Goal: Download file/media

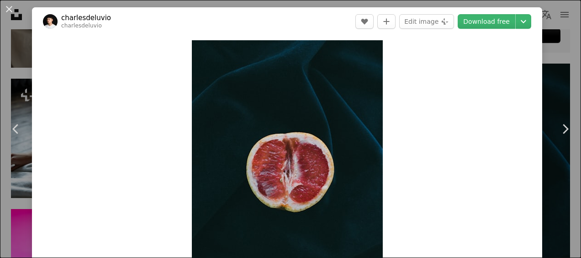
scroll to position [3774, 0]
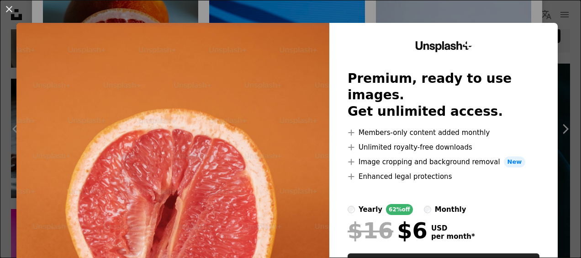
click at [558, 33] on div "An X shape Unsplash+ Premium, ready to use images. Get unlimited access. A plus…" at bounding box center [290, 129] width 581 height 258
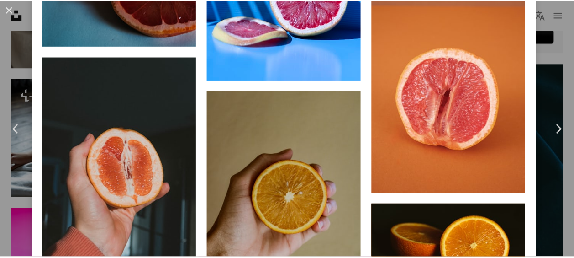
scroll to position [3534, 0]
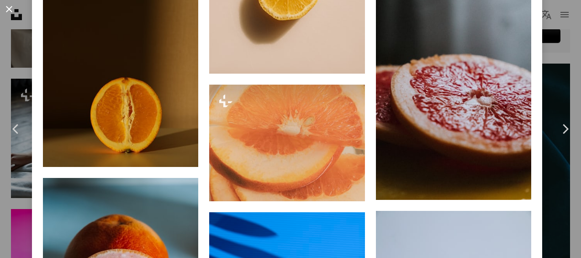
click at [12, 11] on button "An X shape" at bounding box center [9, 9] width 11 height 11
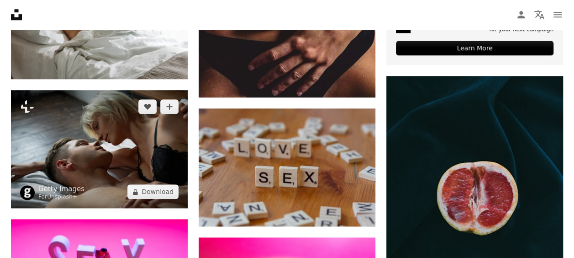
scroll to position [685, 0]
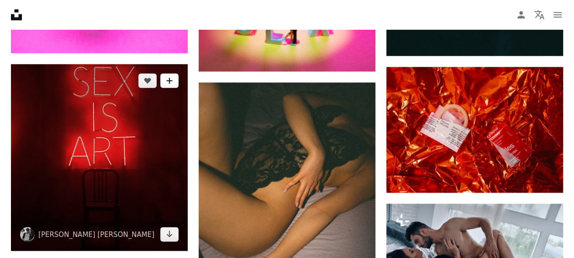
click at [170, 85] on button "A plus sign" at bounding box center [169, 80] width 18 height 15
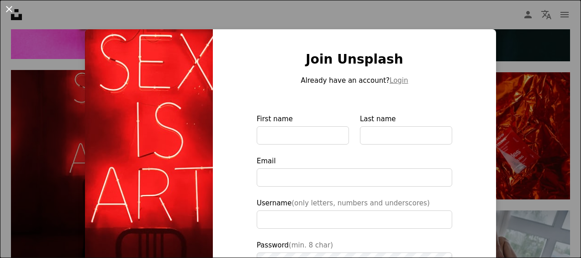
click at [5, 7] on button "An X shape" at bounding box center [9, 9] width 11 height 11
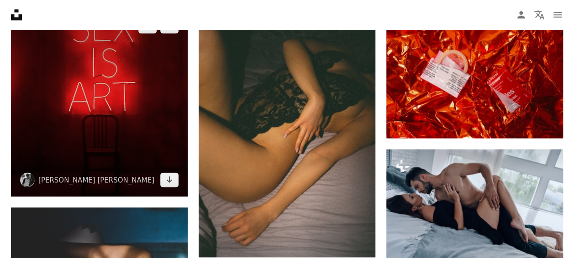
scroll to position [776, 0]
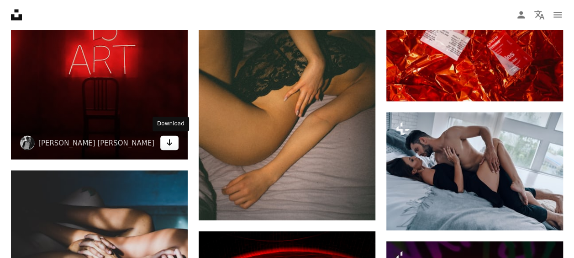
click at [165, 145] on link "Arrow pointing down" at bounding box center [169, 142] width 18 height 15
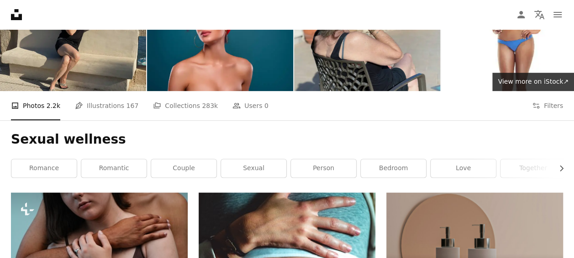
scroll to position [0, 0]
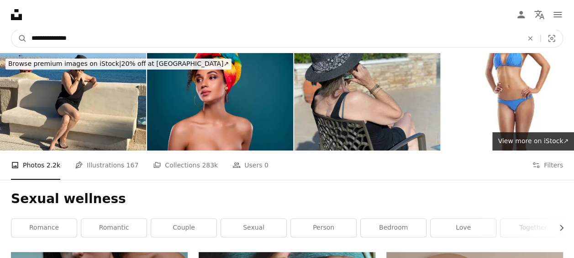
click at [89, 38] on input "**********" at bounding box center [273, 38] width 493 height 17
type input "**********"
click button "A magnifying glass" at bounding box center [19, 38] width 16 height 17
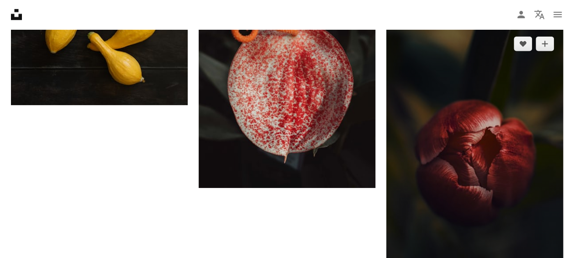
scroll to position [1462, 0]
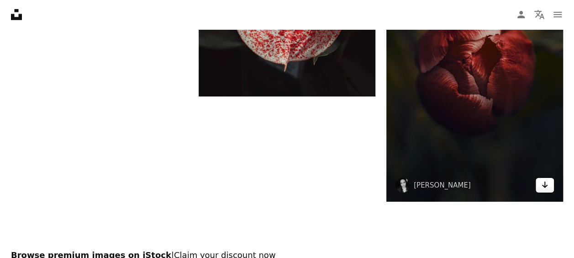
click at [546, 186] on icon "Arrow pointing down" at bounding box center [544, 184] width 7 height 11
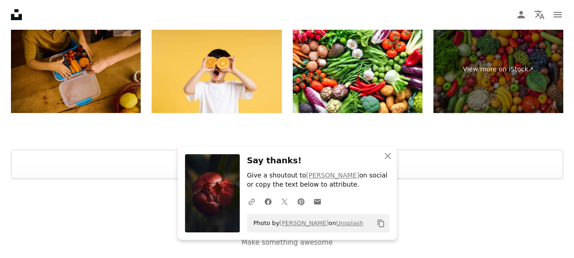
scroll to position [1825, 0]
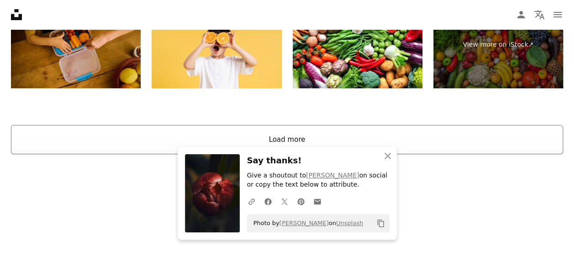
click at [303, 137] on button "Load more" at bounding box center [287, 139] width 552 height 29
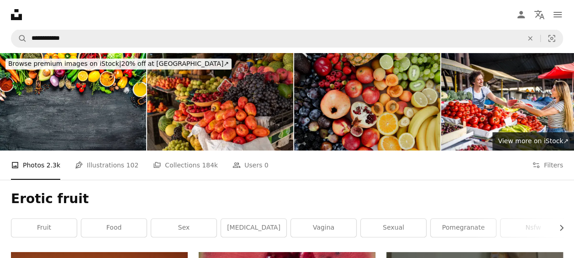
scroll to position [46, 0]
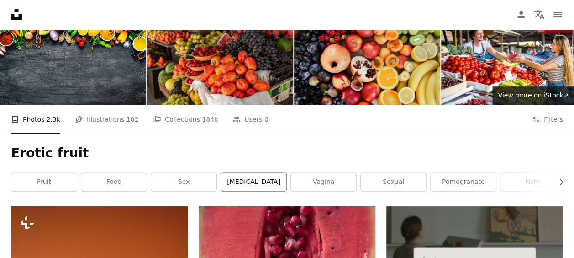
click at [261, 176] on link "[MEDICAL_DATA]" at bounding box center [253, 182] width 65 height 18
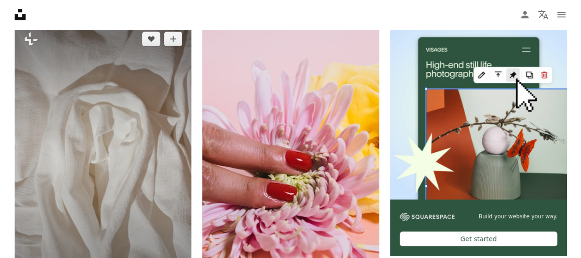
scroll to position [228, 0]
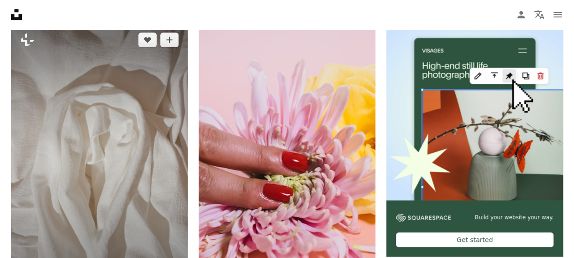
click at [148, 132] on img at bounding box center [99, 155] width 177 height 265
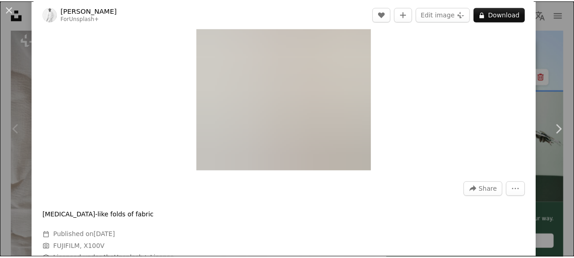
scroll to position [137, 0]
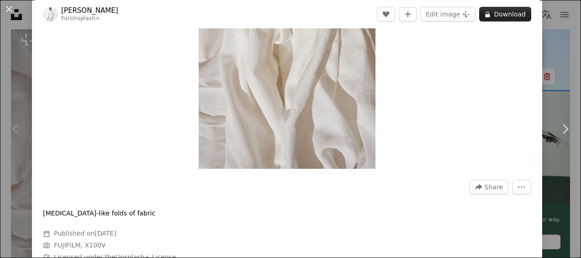
click at [504, 10] on button "A lock Download" at bounding box center [505, 14] width 52 height 15
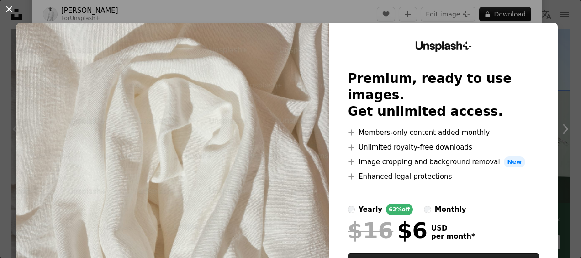
click at [11, 10] on button "An X shape" at bounding box center [9, 9] width 11 height 11
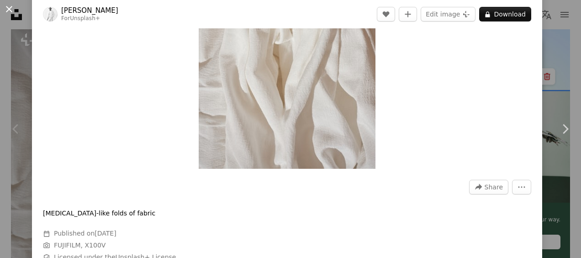
click at [5, 8] on button "An X shape" at bounding box center [9, 9] width 11 height 11
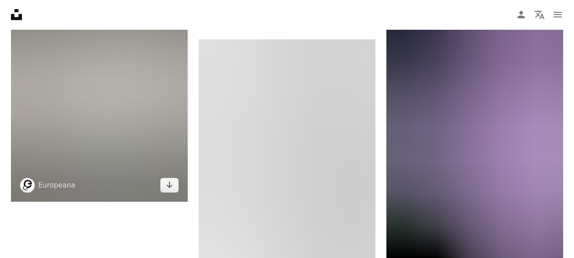
scroll to position [1644, 0]
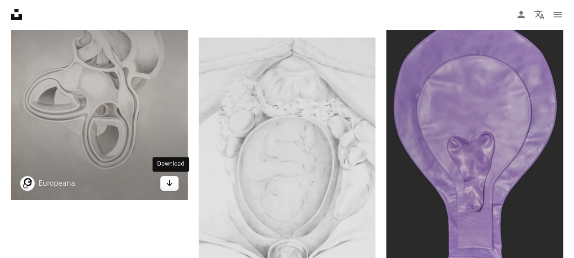
click at [174, 182] on link "Arrow pointing down" at bounding box center [169, 183] width 18 height 15
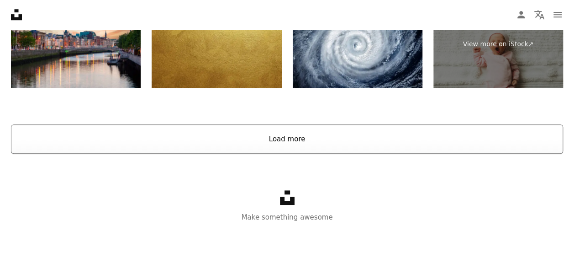
click at [286, 138] on button "Load more" at bounding box center [287, 138] width 552 height 29
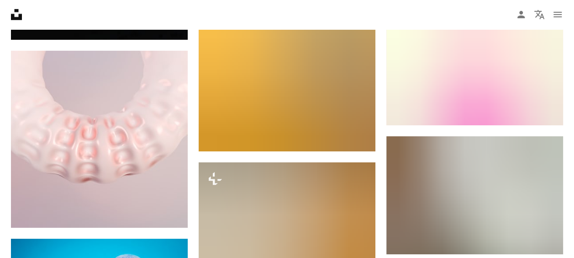
scroll to position [0, 0]
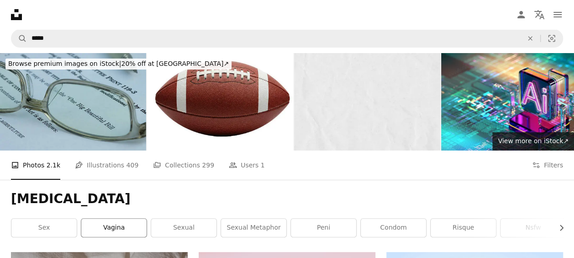
click at [117, 229] on link "vagina" at bounding box center [113, 227] width 65 height 18
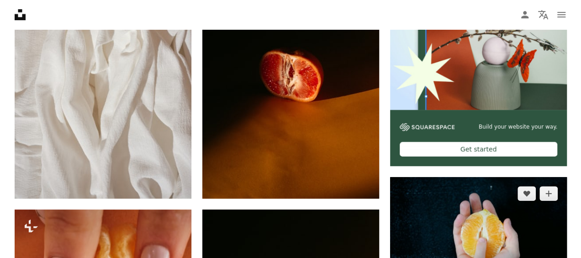
scroll to position [274, 0]
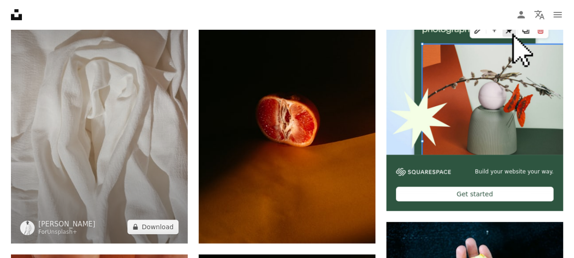
click at [159, 101] on img at bounding box center [99, 110] width 177 height 265
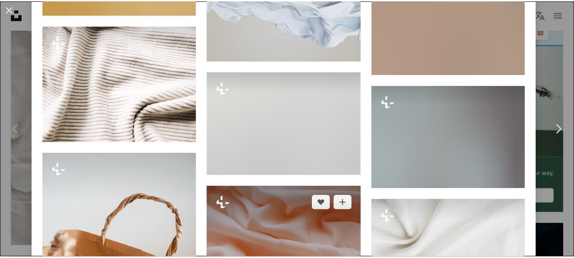
scroll to position [3998, 0]
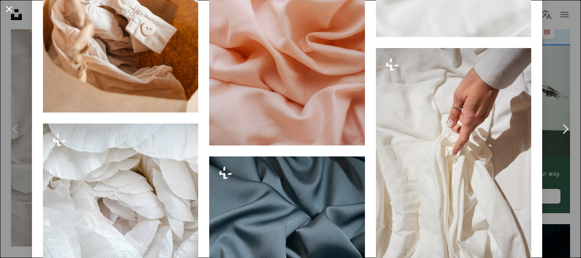
click at [8, 12] on button "An X shape" at bounding box center [9, 9] width 11 height 11
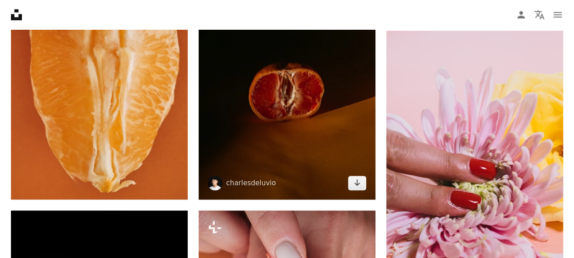
scroll to position [548, 0]
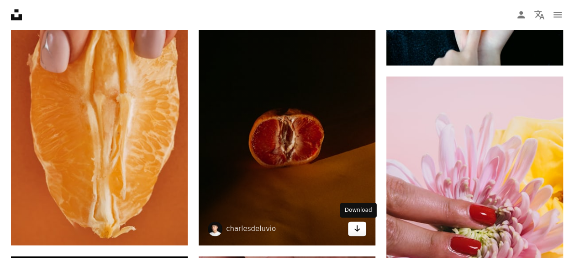
click at [358, 230] on icon "Arrow pointing down" at bounding box center [357, 227] width 7 height 11
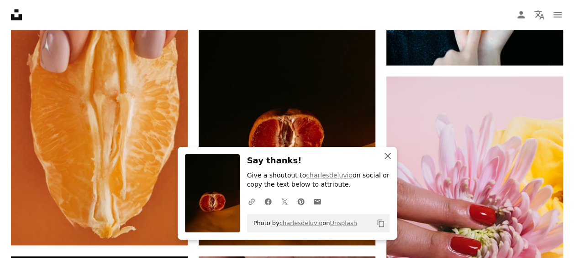
click at [386, 157] on icon "An X shape" at bounding box center [387, 155] width 11 height 11
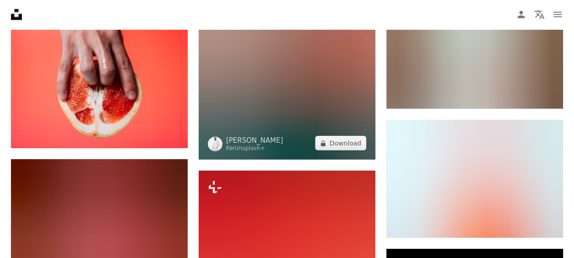
scroll to position [1188, 0]
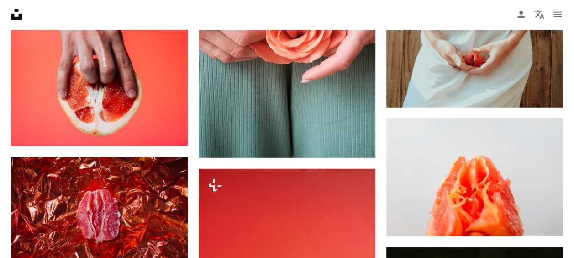
click at [266, 2] on nav "Unsplash logo Unsplash Home A photo Pen Tool A compass A stack of folders Downl…" at bounding box center [287, 14] width 574 height 29
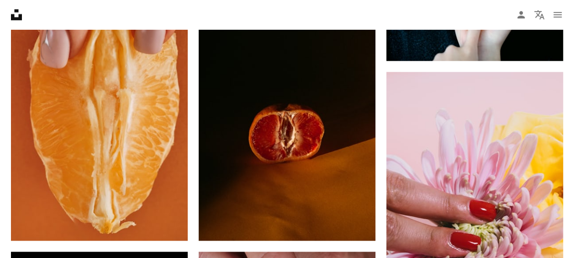
scroll to position [0, 0]
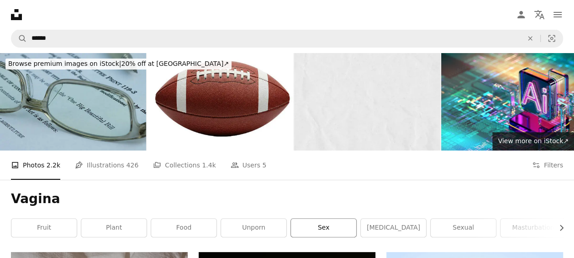
click at [329, 229] on link "sex" at bounding box center [323, 227] width 65 height 18
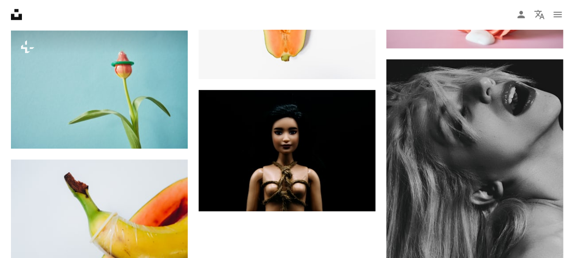
scroll to position [1325, 0]
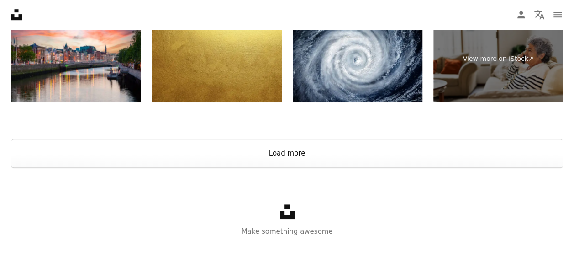
click at [355, 153] on button "Load more" at bounding box center [287, 152] width 552 height 29
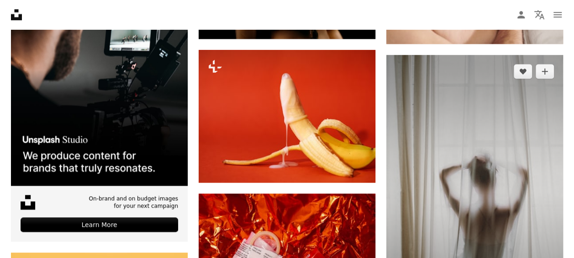
scroll to position [2238, 0]
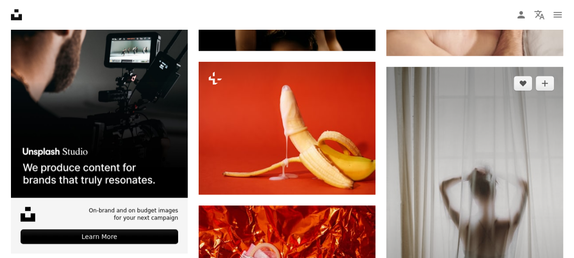
click at [507, 131] on img at bounding box center [474, 199] width 177 height 265
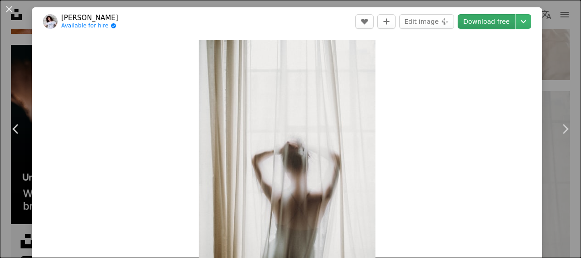
click at [497, 22] on link "Download free" at bounding box center [487, 21] width 58 height 15
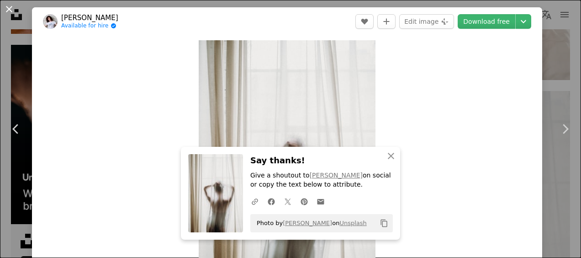
click at [10, 10] on button "An X shape" at bounding box center [9, 9] width 11 height 11
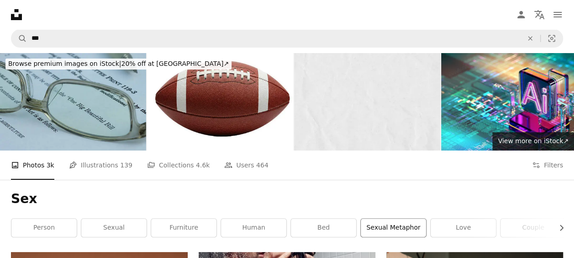
click at [392, 225] on link "sexual metaphor" at bounding box center [393, 227] width 65 height 18
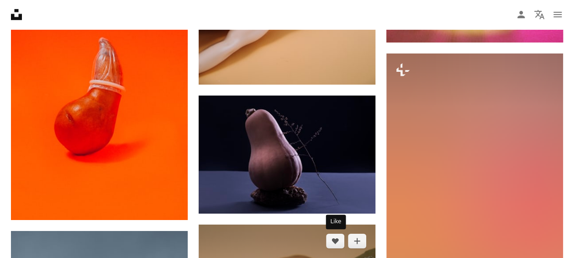
scroll to position [1416, 0]
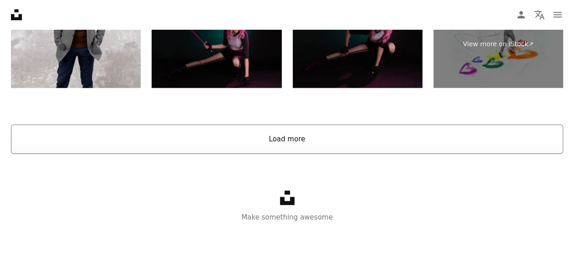
click at [299, 139] on button "Load more" at bounding box center [287, 138] width 552 height 29
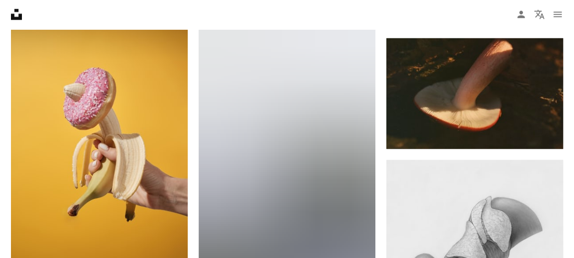
scroll to position [2636, 0]
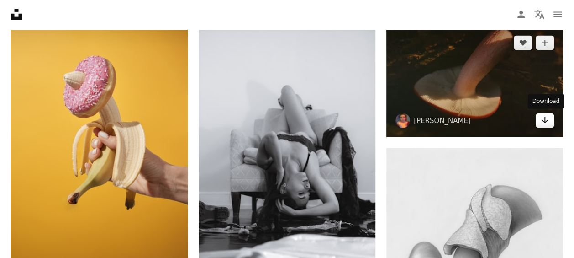
click at [542, 119] on icon "Arrow pointing down" at bounding box center [544, 120] width 7 height 11
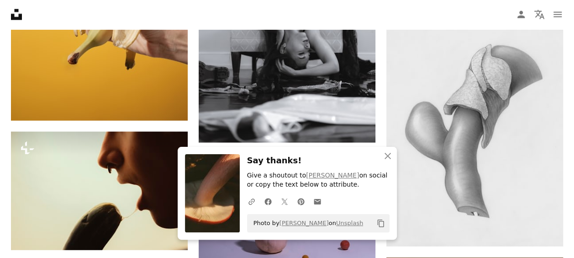
scroll to position [2913, 0]
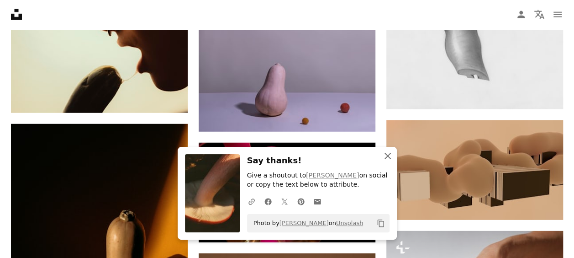
click at [390, 154] on icon "An X shape" at bounding box center [387, 155] width 11 height 11
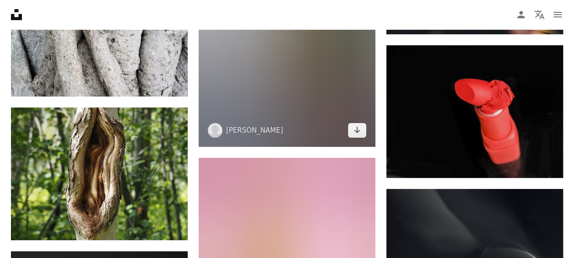
scroll to position [6887, 0]
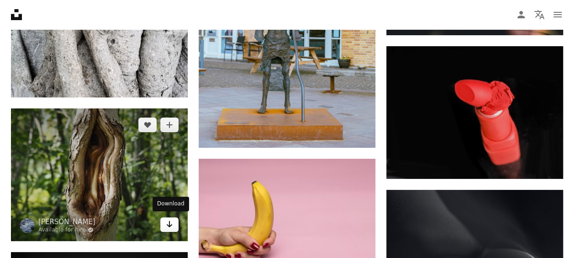
click at [168, 223] on icon "Download" at bounding box center [170, 224] width 6 height 6
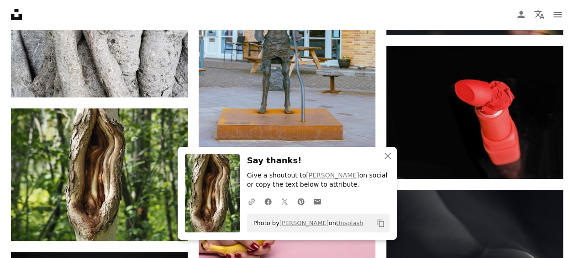
click at [319, 153] on div "An X shape Close Say thanks! Give a shoutout to [PERSON_NAME] on social or copy…" at bounding box center [287, 193] width 219 height 93
click at [385, 153] on icon "An X shape" at bounding box center [387, 155] width 11 height 11
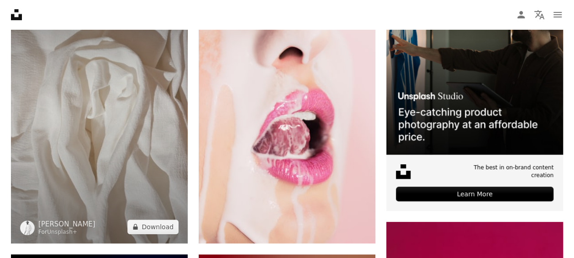
scroll to position [0, 0]
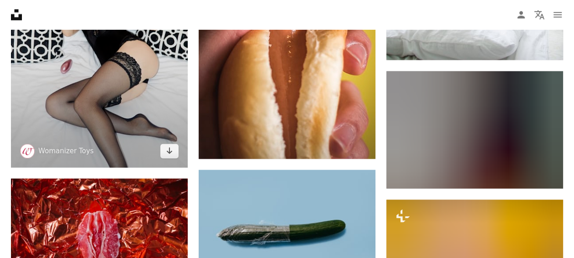
scroll to position [7490, 0]
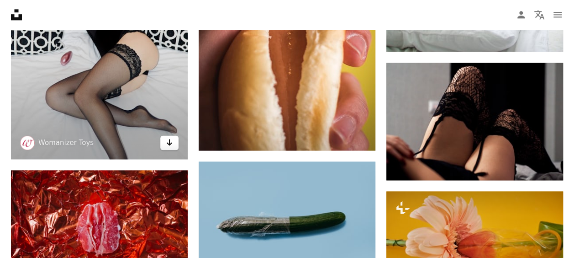
click at [167, 142] on icon "Arrow pointing down" at bounding box center [169, 142] width 7 height 11
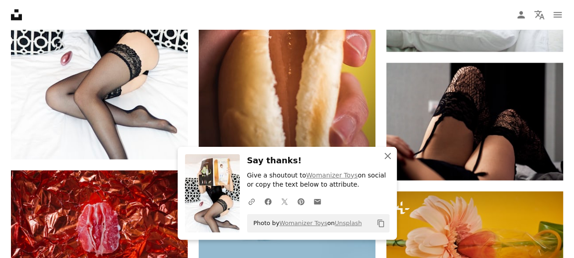
click at [392, 153] on icon "An X shape" at bounding box center [387, 155] width 11 height 11
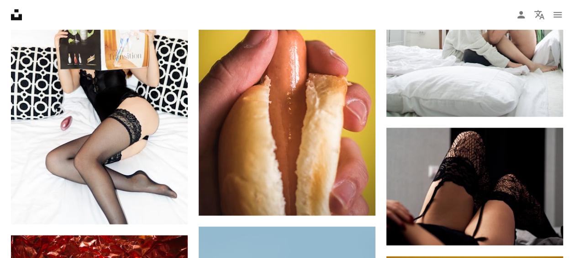
scroll to position [7353, 0]
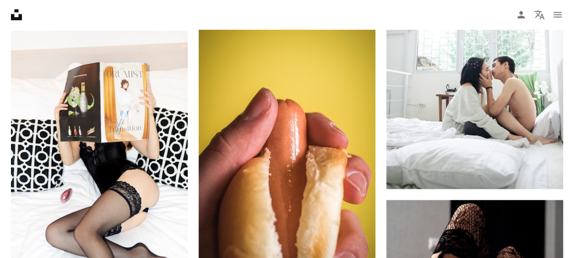
click at [259, 21] on nav "Unsplash logo Unsplash Home A photo Pen Tool A compass A stack of folders Downl…" at bounding box center [287, 14] width 574 height 29
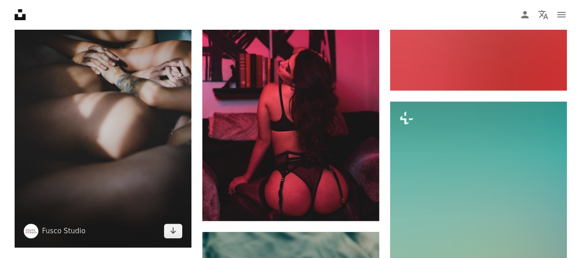
scroll to position [8769, 0]
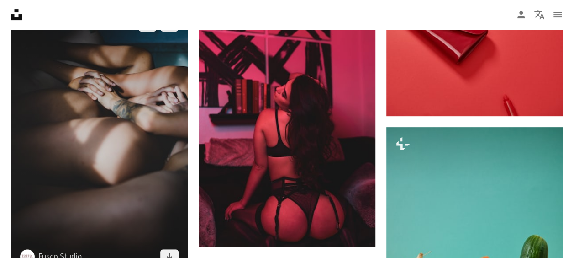
click at [96, 109] on img at bounding box center [99, 140] width 177 height 265
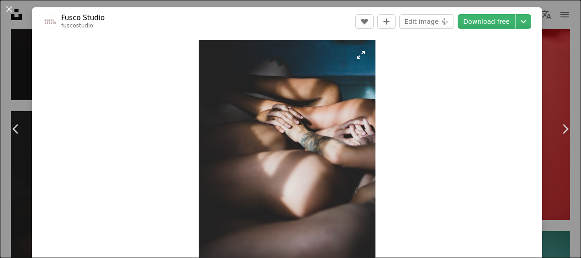
click at [276, 125] on img "Zoom in on this image" at bounding box center [287, 172] width 177 height 265
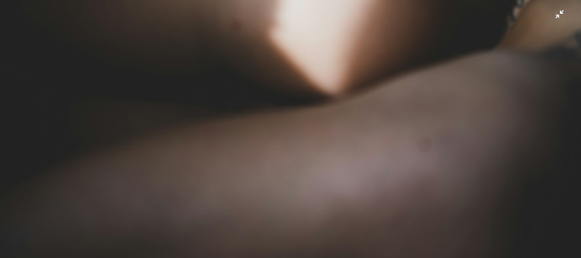
scroll to position [526, 0]
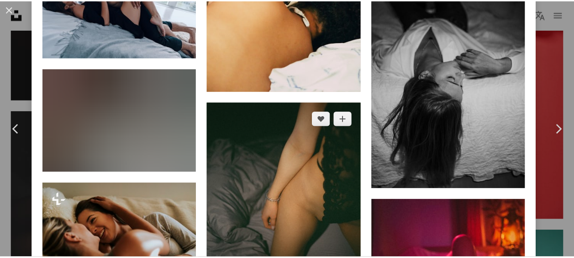
scroll to position [2826, 0]
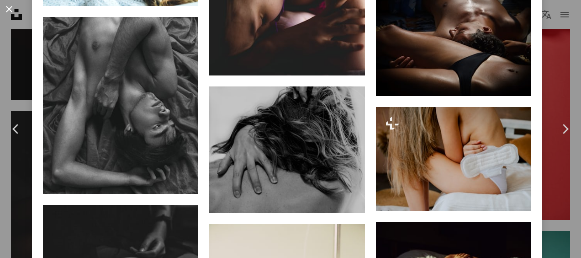
click at [10, 8] on button "An X shape" at bounding box center [9, 9] width 11 height 11
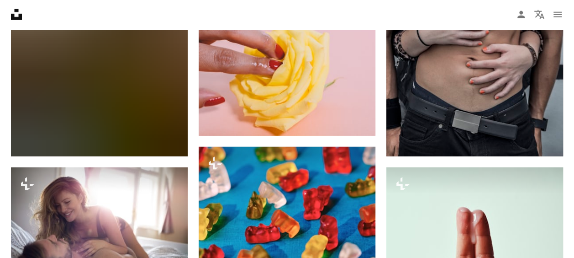
scroll to position [4704, 0]
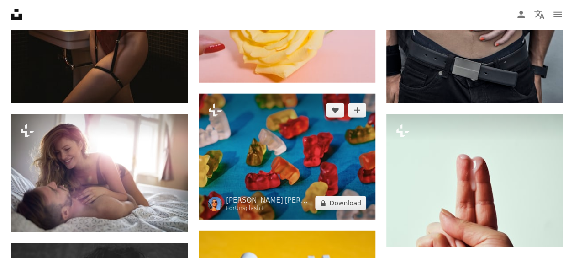
click at [268, 150] on img at bounding box center [287, 157] width 177 height 126
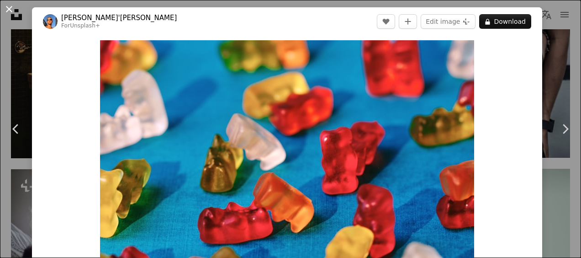
click at [8, 6] on button "An X shape" at bounding box center [9, 9] width 11 height 11
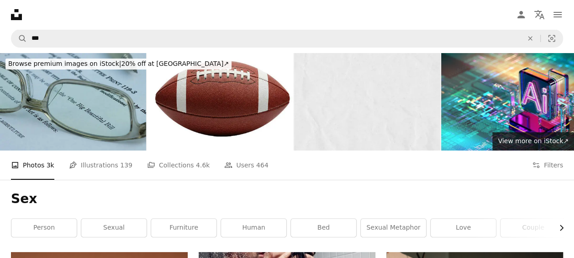
click at [560, 227] on icon "Chevron right" at bounding box center [561, 227] width 9 height 9
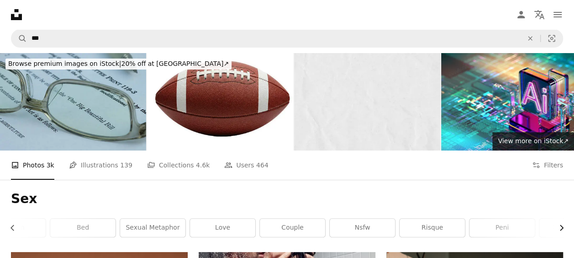
scroll to position [0, 274]
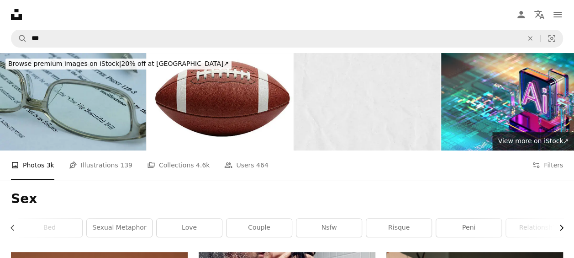
click at [560, 227] on icon "Chevron right" at bounding box center [561, 227] width 9 height 9
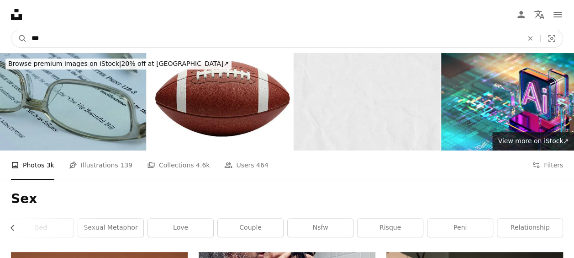
click at [88, 43] on input "***" at bounding box center [273, 38] width 493 height 17
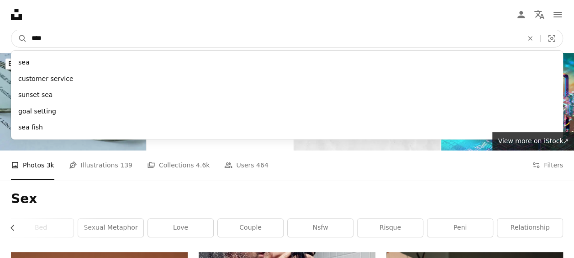
type input "*****"
click button "A magnifying glass" at bounding box center [19, 38] width 16 height 17
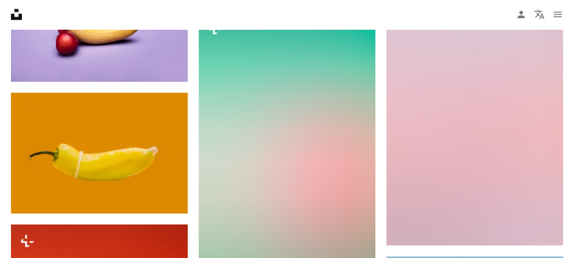
scroll to position [1050, 0]
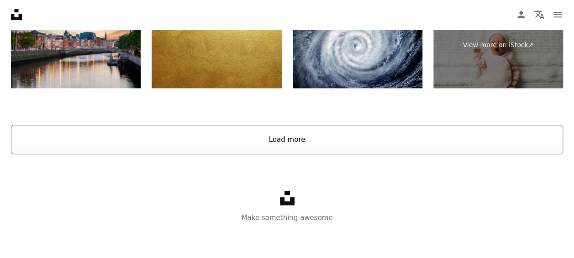
click at [323, 139] on button "Load more" at bounding box center [287, 139] width 552 height 29
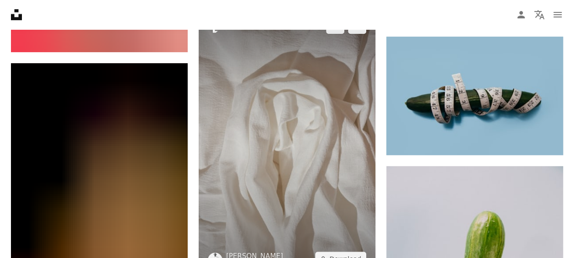
scroll to position [2036, 0]
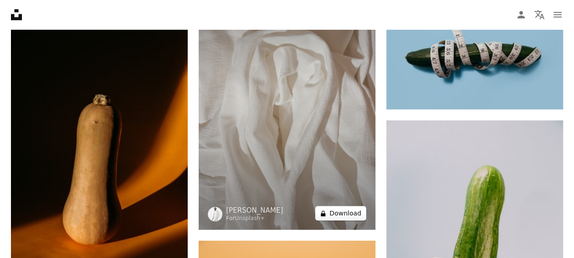
click at [345, 213] on button "A lock Download" at bounding box center [340, 213] width 51 height 15
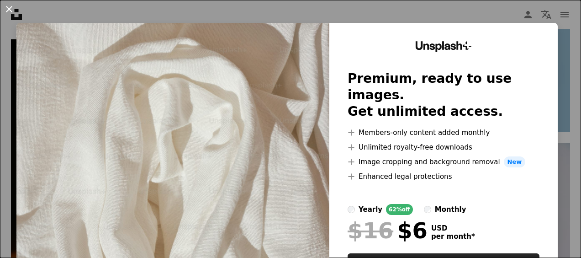
click at [6, 9] on button "An X shape" at bounding box center [9, 9] width 11 height 11
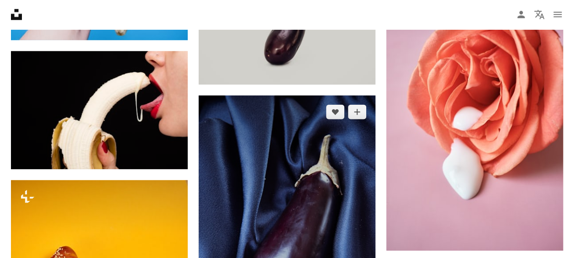
scroll to position [6375, 0]
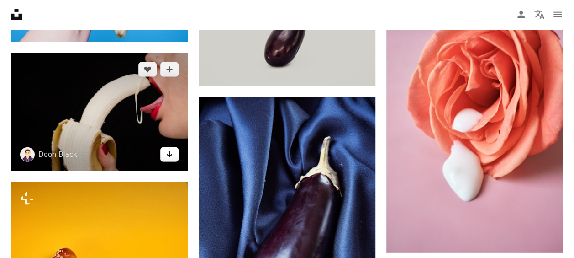
click at [170, 153] on icon "Arrow pointing down" at bounding box center [169, 153] width 7 height 11
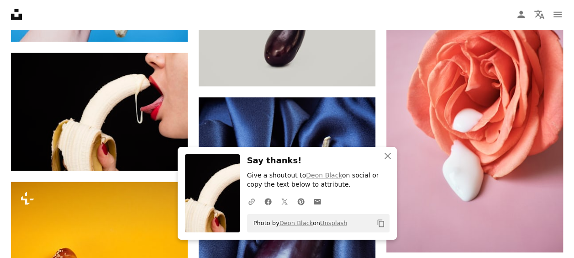
click at [246, 7] on nav "Unsplash logo Unsplash Home A photo Pen Tool A compass A stack of folders Downl…" at bounding box center [287, 14] width 574 height 29
click at [387, 153] on icon "An X shape" at bounding box center [387, 155] width 11 height 11
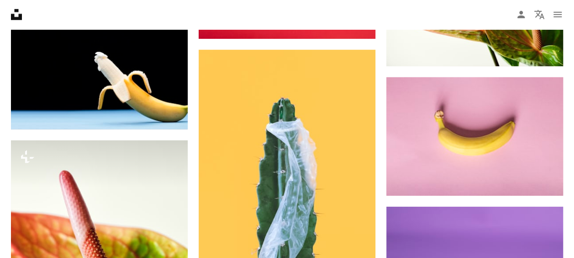
scroll to position [8156, 0]
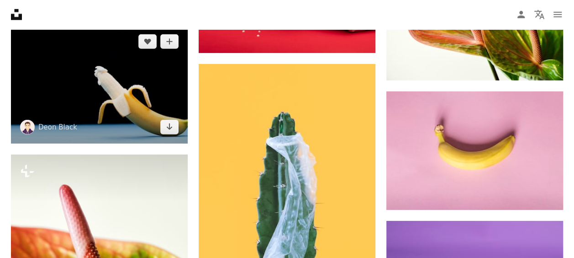
click at [102, 90] on img at bounding box center [99, 84] width 177 height 118
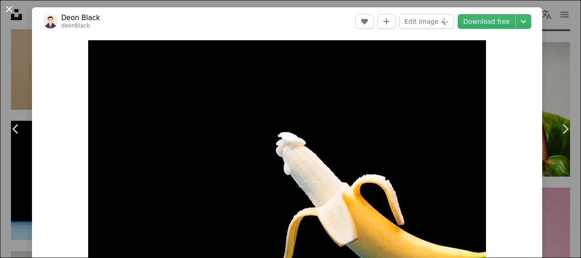
click at [10, 4] on button "An X shape" at bounding box center [9, 9] width 11 height 11
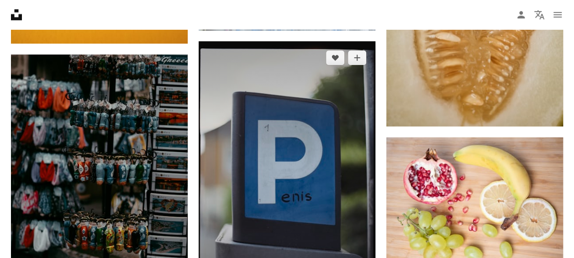
scroll to position [10851, 0]
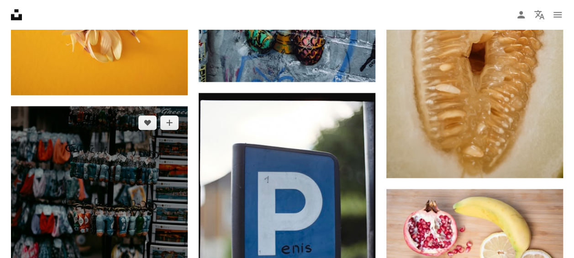
click at [95, 194] on img at bounding box center [99, 238] width 177 height 265
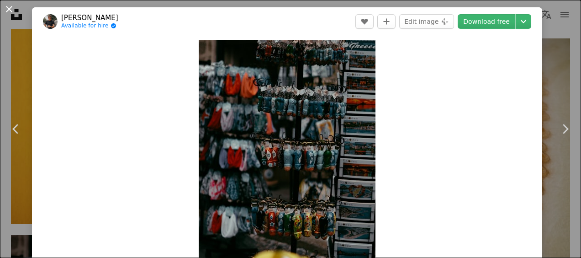
click at [12, 10] on button "An X shape" at bounding box center [9, 9] width 11 height 11
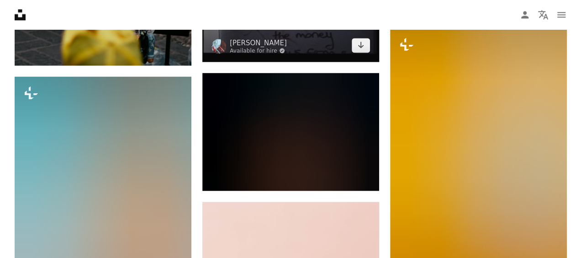
scroll to position [11171, 0]
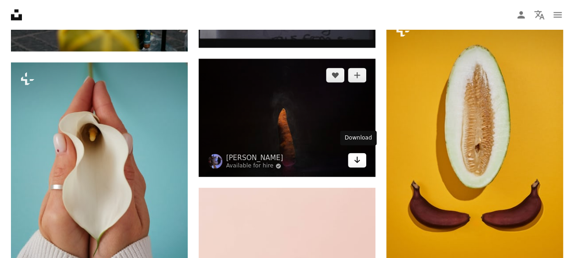
click at [360, 156] on icon "Arrow pointing down" at bounding box center [357, 159] width 7 height 11
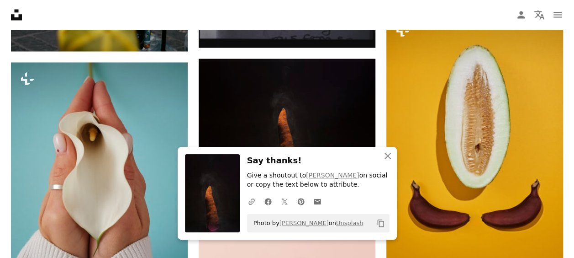
click at [311, 150] on div "An X shape Close Say thanks! Give a shoutout to [PERSON_NAME] on social or copy…" at bounding box center [287, 193] width 219 height 93
click at [385, 153] on icon "button" at bounding box center [388, 156] width 6 height 6
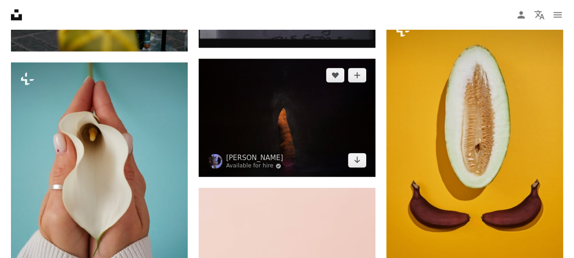
click at [301, 111] on img at bounding box center [287, 117] width 177 height 118
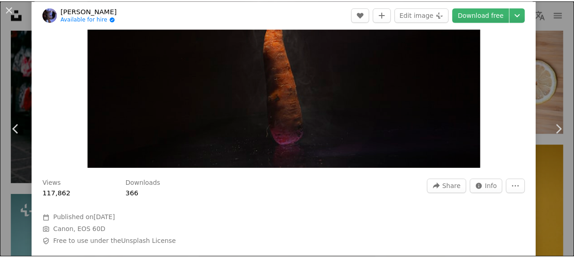
scroll to position [91, 0]
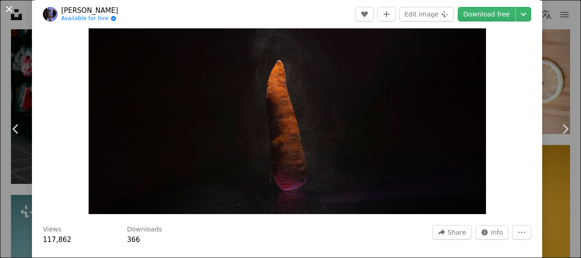
click at [9, 5] on button "An X shape" at bounding box center [9, 9] width 11 height 11
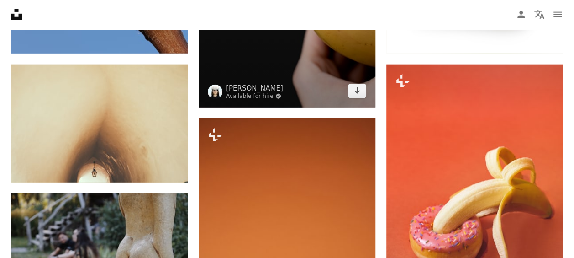
scroll to position [13180, 0]
